Goal: Task Accomplishment & Management: Use online tool/utility

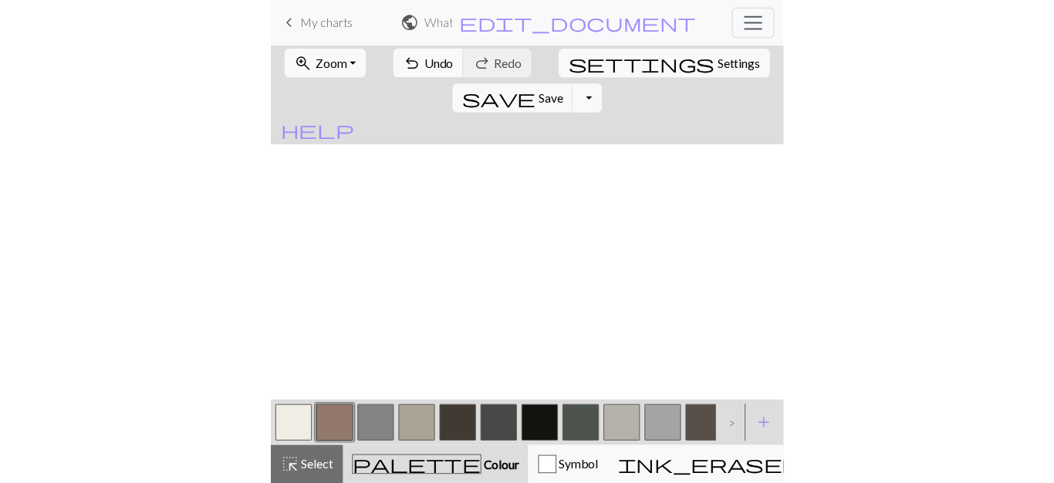
scroll to position [3191, 2030]
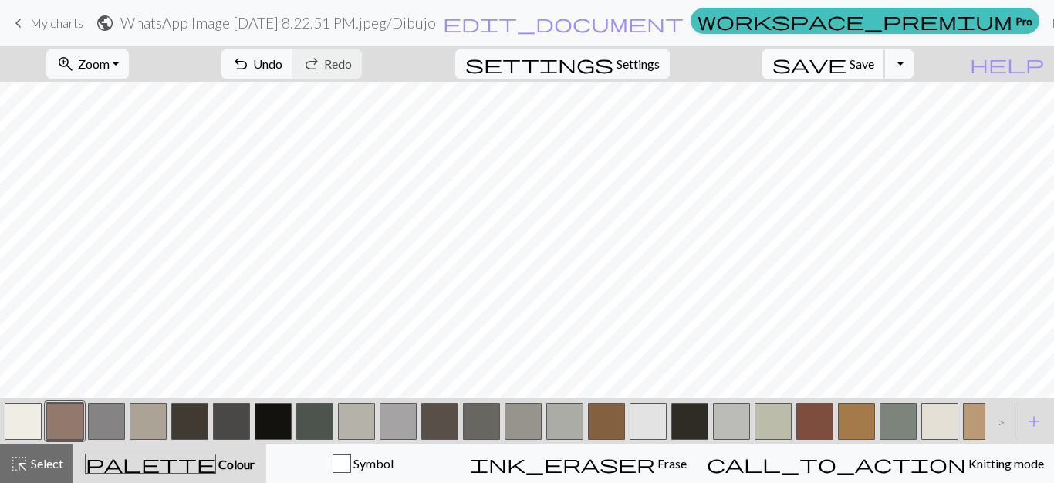
click at [520, 73] on button "save Save Save" at bounding box center [824, 63] width 123 height 29
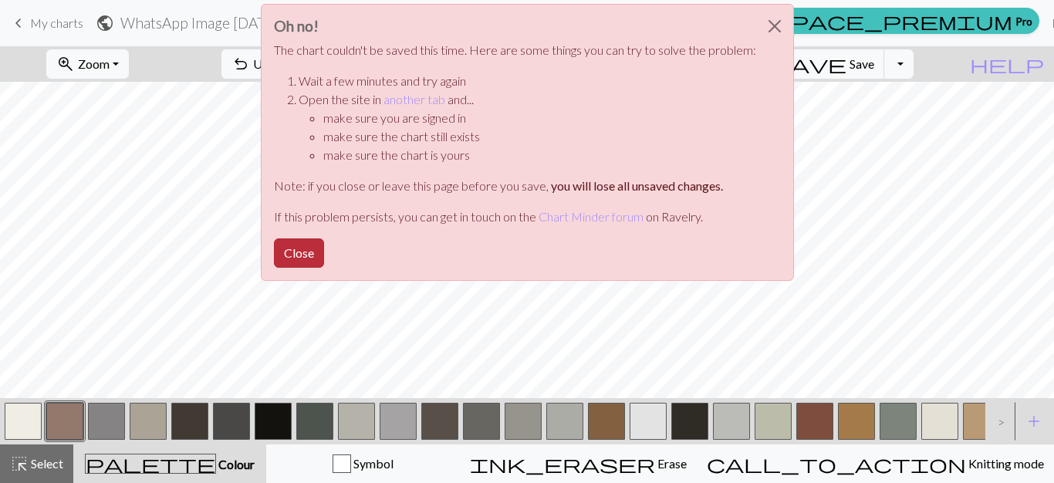
click at [313, 257] on button "Close" at bounding box center [299, 252] width 50 height 29
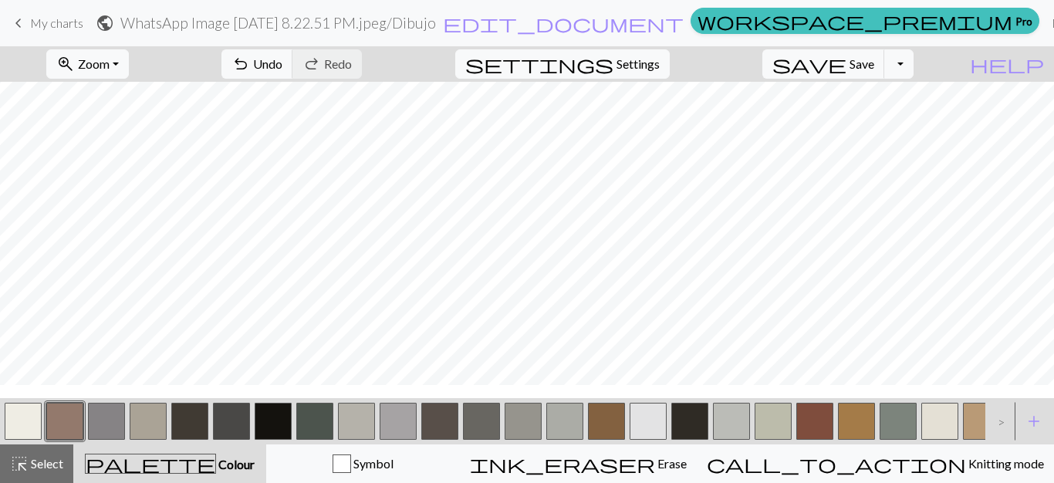
scroll to position [3348, 2030]
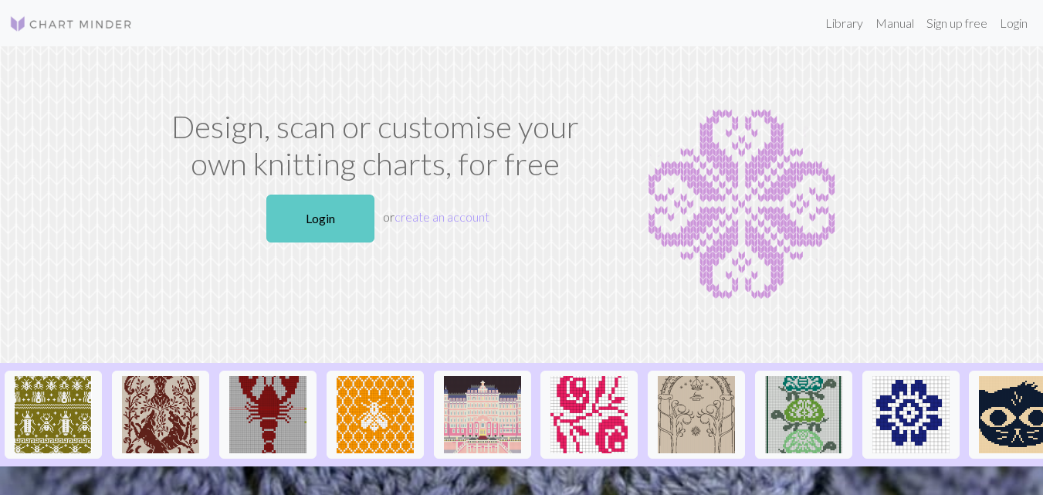
click at [326, 211] on link "Login" at bounding box center [320, 218] width 108 height 48
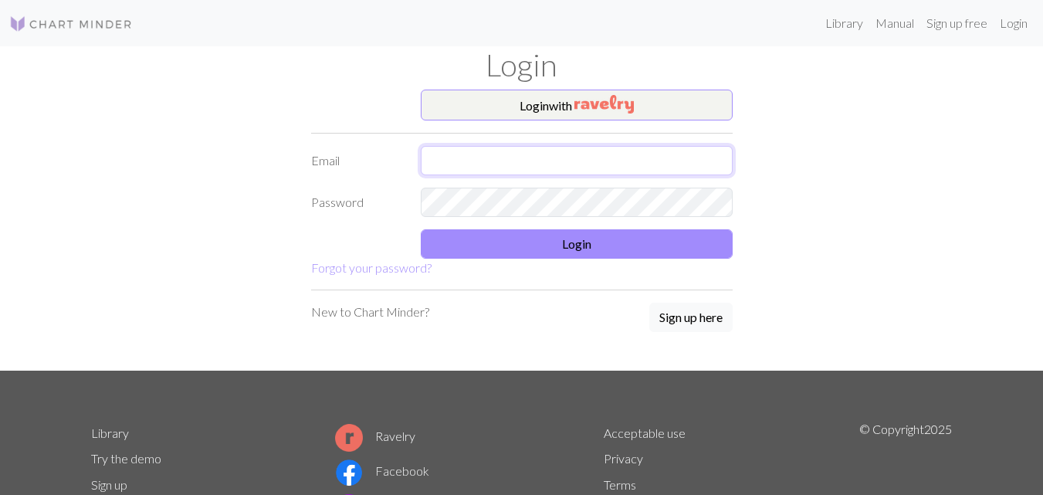
type input "[EMAIL_ADDRESS][DOMAIN_NAME]"
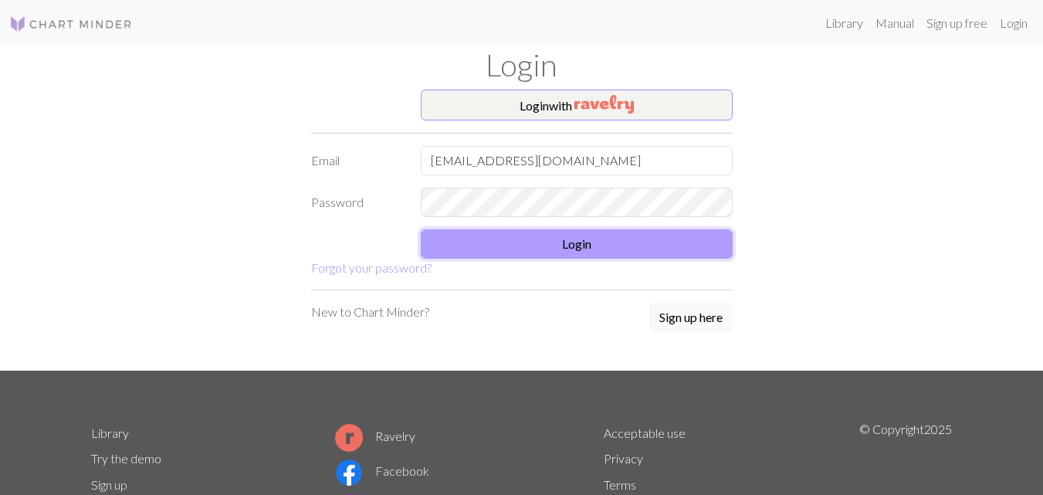
click at [502, 245] on button "Login" at bounding box center [577, 243] width 312 height 29
